Goal: Information Seeking & Learning: Learn about a topic

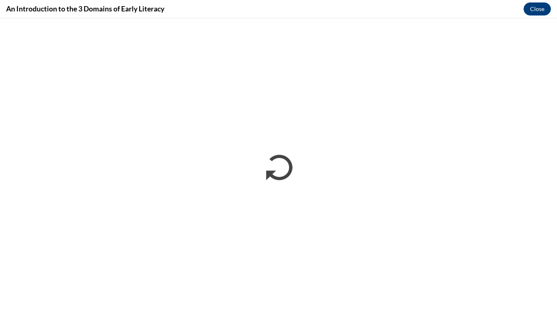
click at [228, 9] on div "An Introduction to the 3 Domains of Early Literacy Close" at bounding box center [278, 9] width 557 height 18
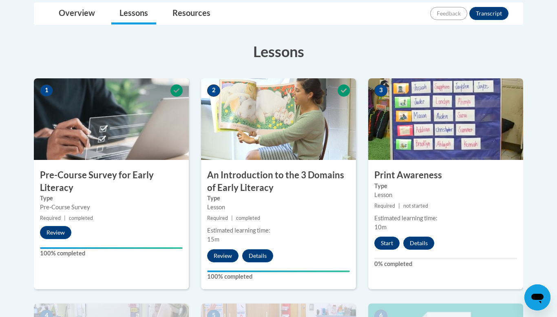
scroll to position [212, 0]
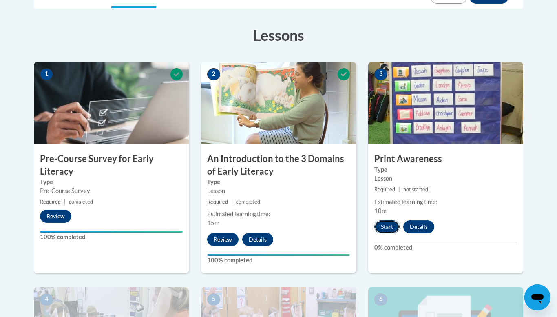
click at [385, 225] on button "Start" at bounding box center [386, 226] width 25 height 13
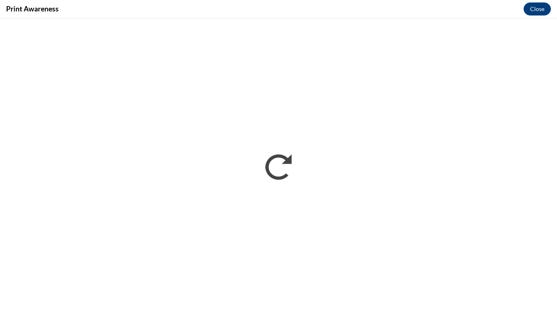
scroll to position [0, 0]
